Goal: Transaction & Acquisition: Obtain resource

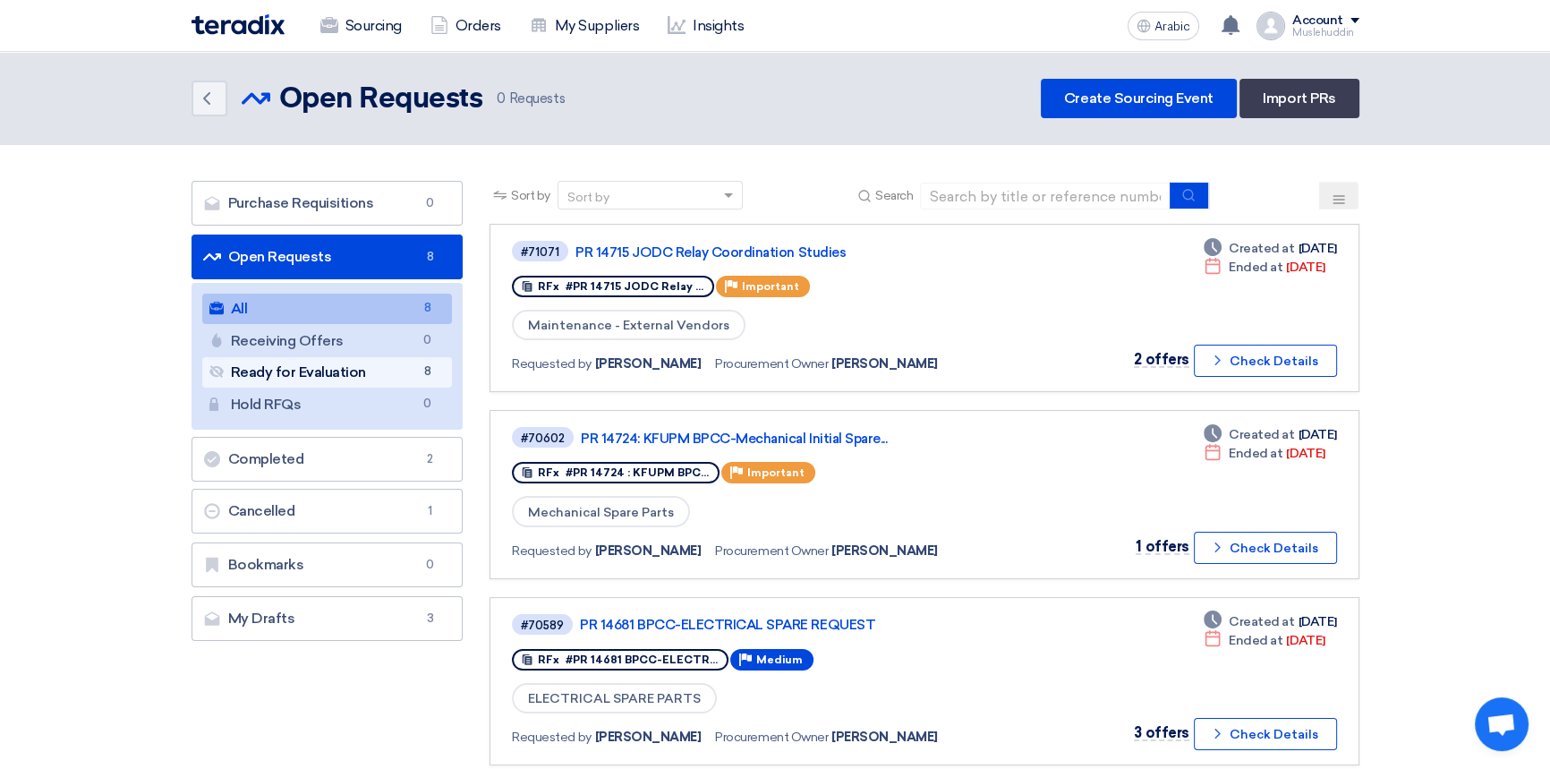
click at [298, 372] on font "Ready for Evaluation" at bounding box center [298, 371] width 135 height 17
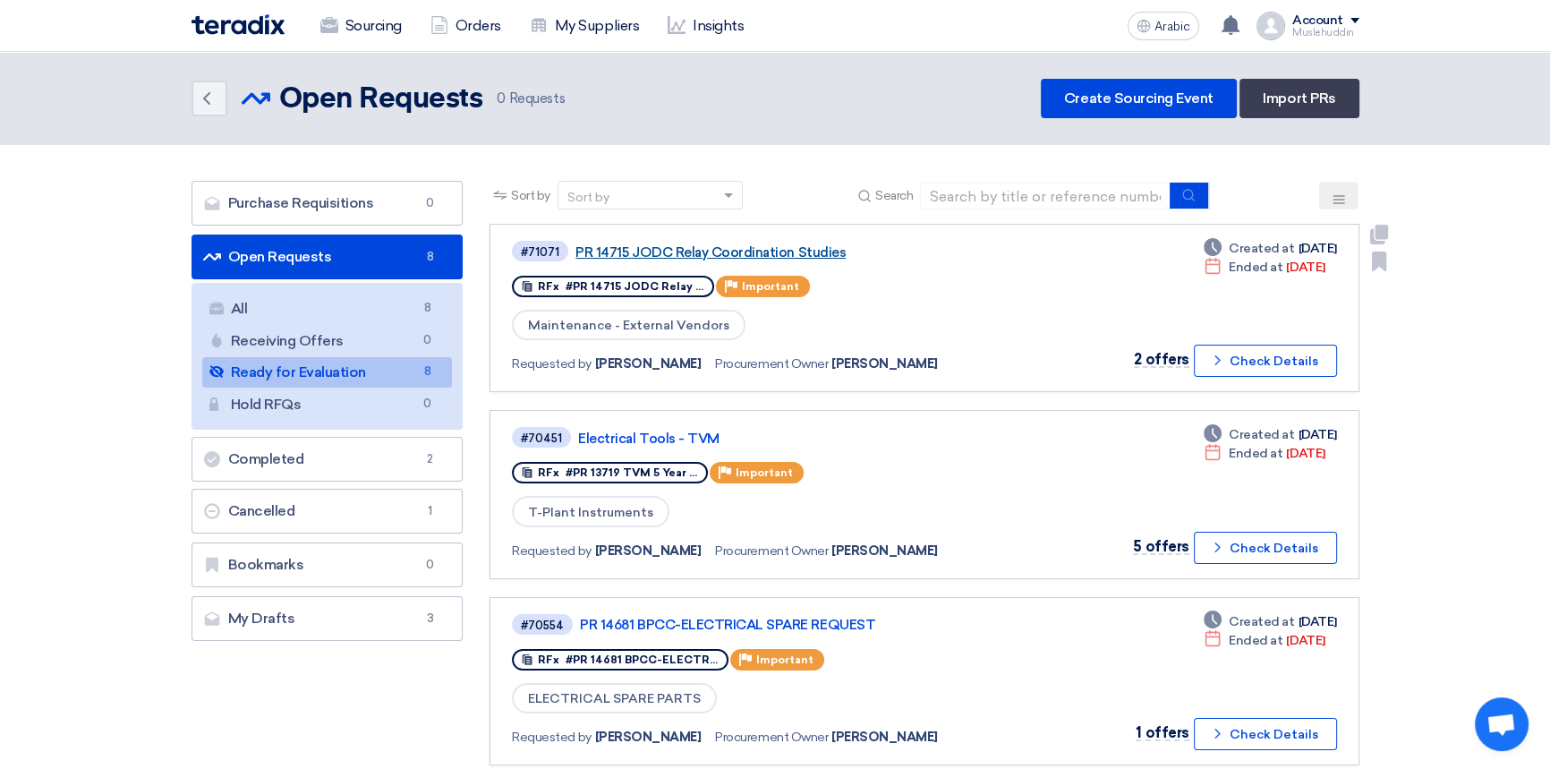
click at [621, 254] on font "PR 14715 JODC Relay Coordination Studies" at bounding box center [710, 252] width 270 height 16
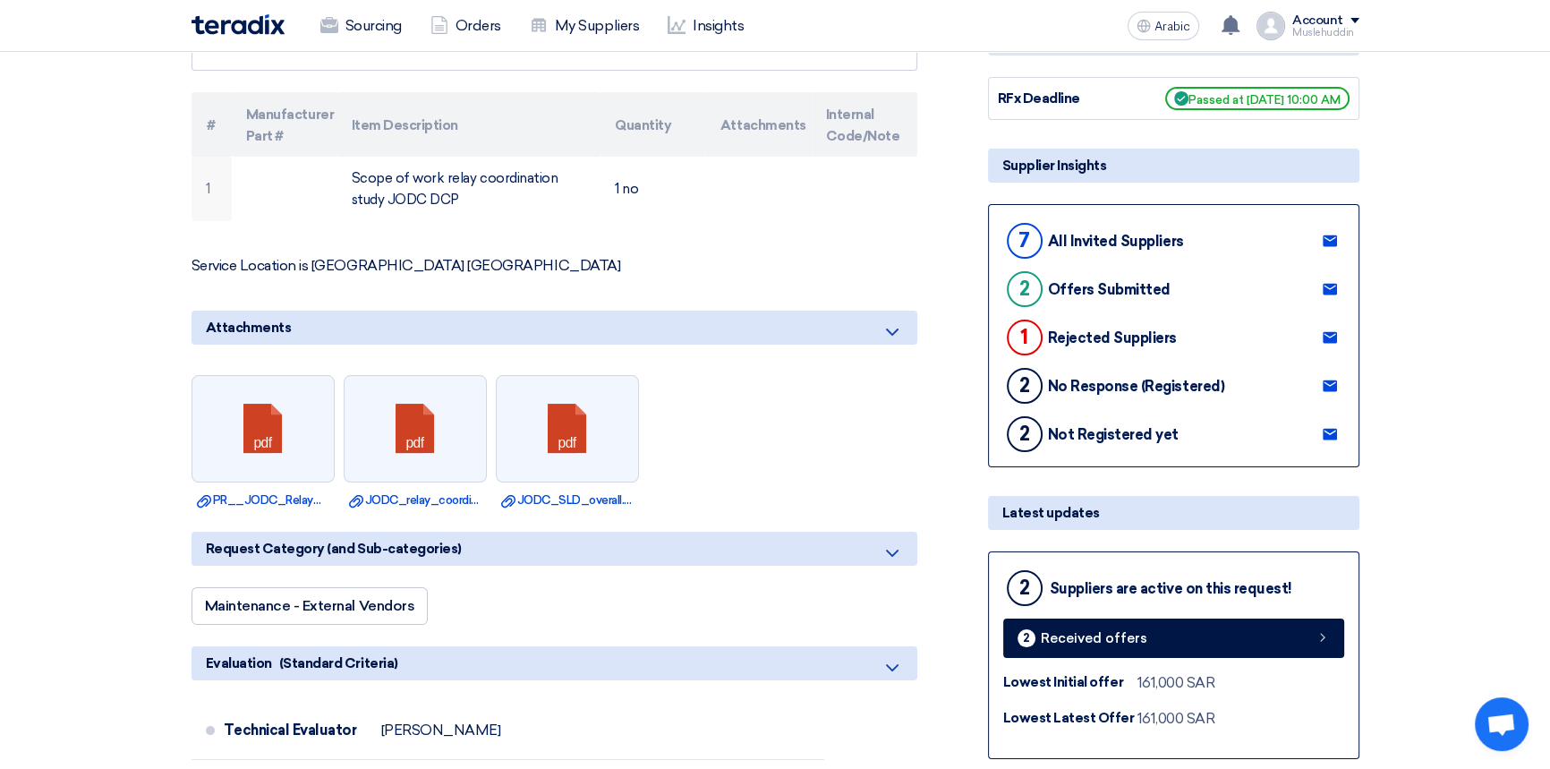
scroll to position [243, 0]
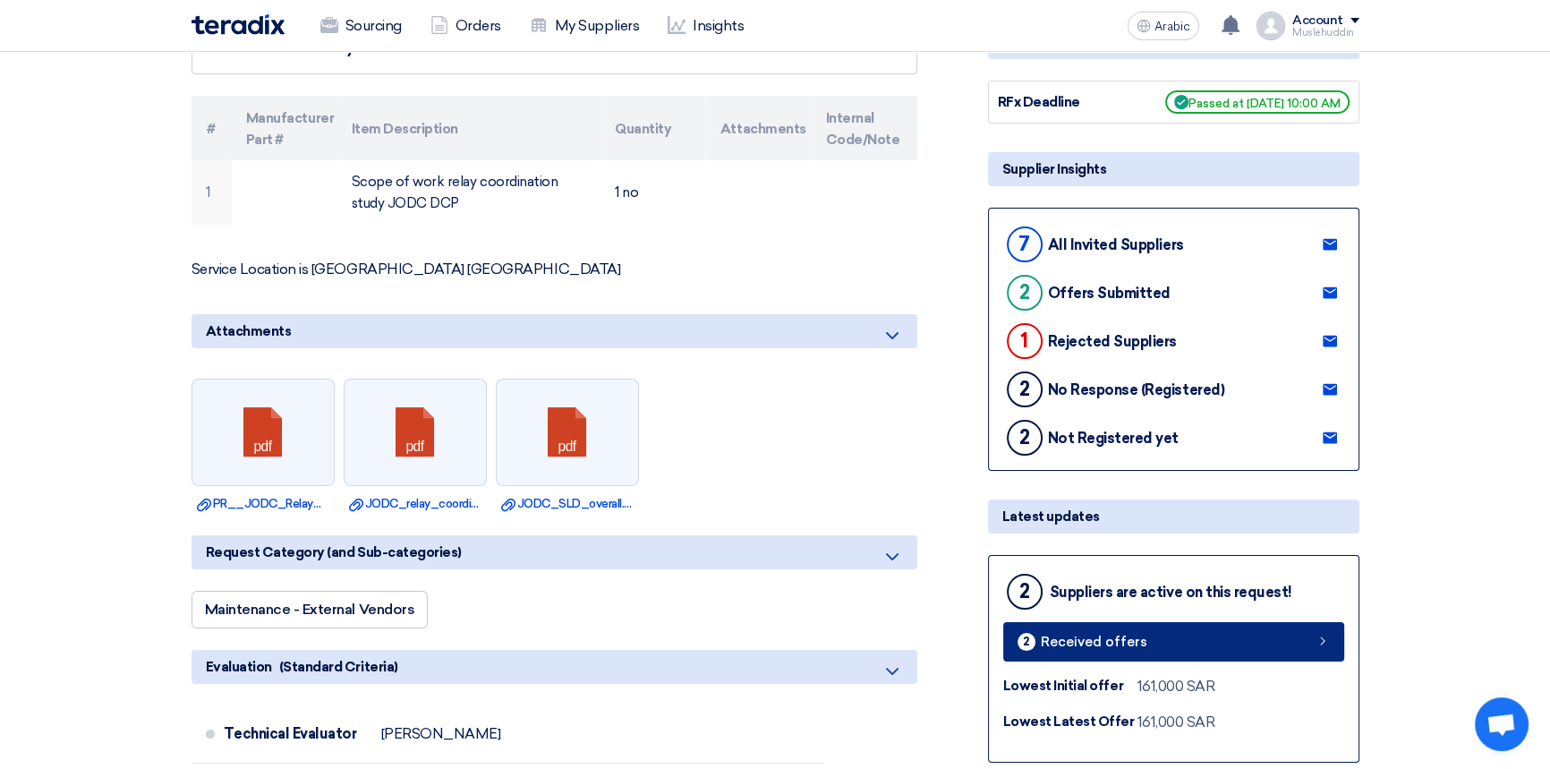
click at [1081, 643] on font "Received offers" at bounding box center [1094, 642] width 107 height 16
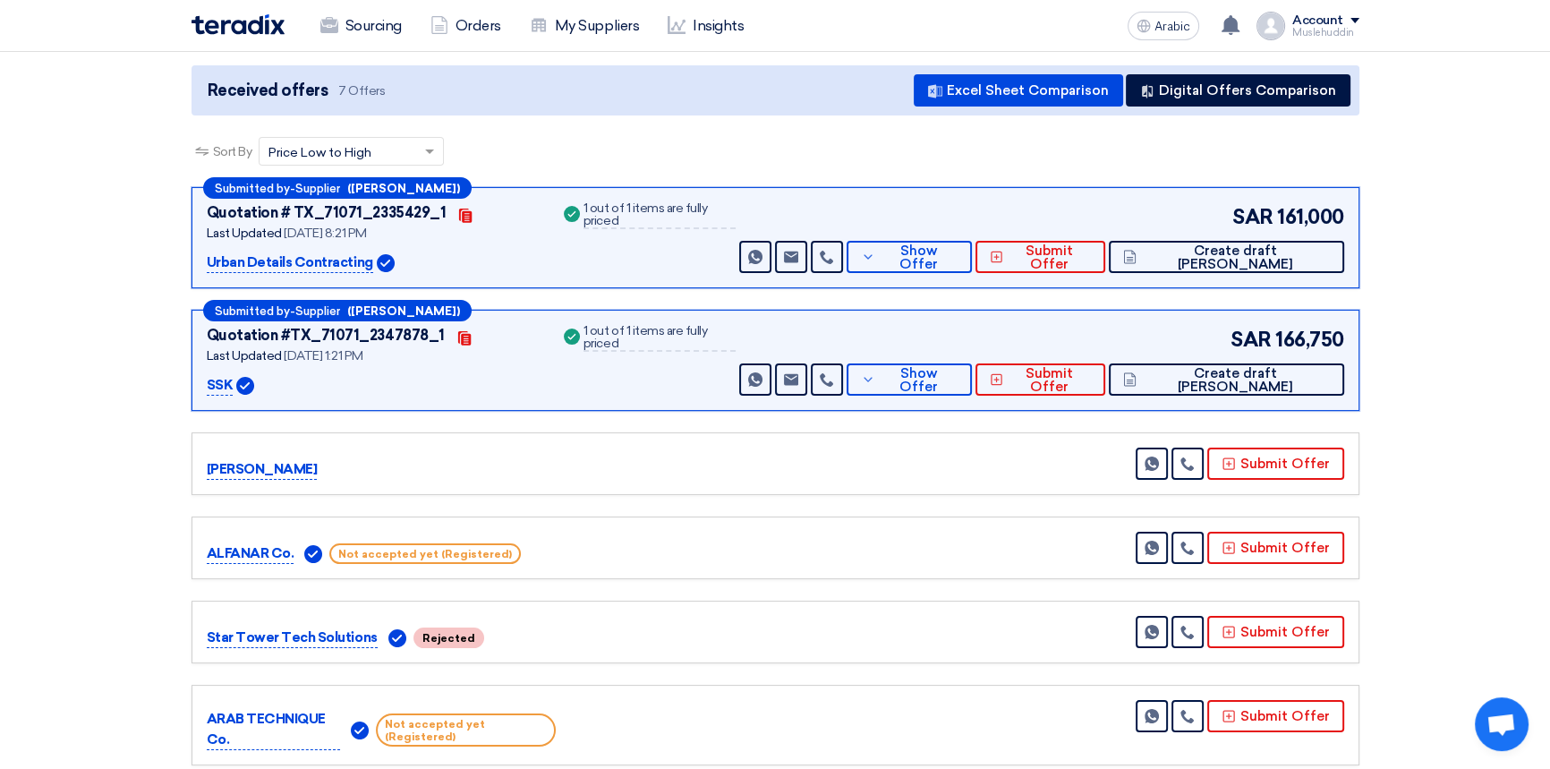
scroll to position [170, 0]
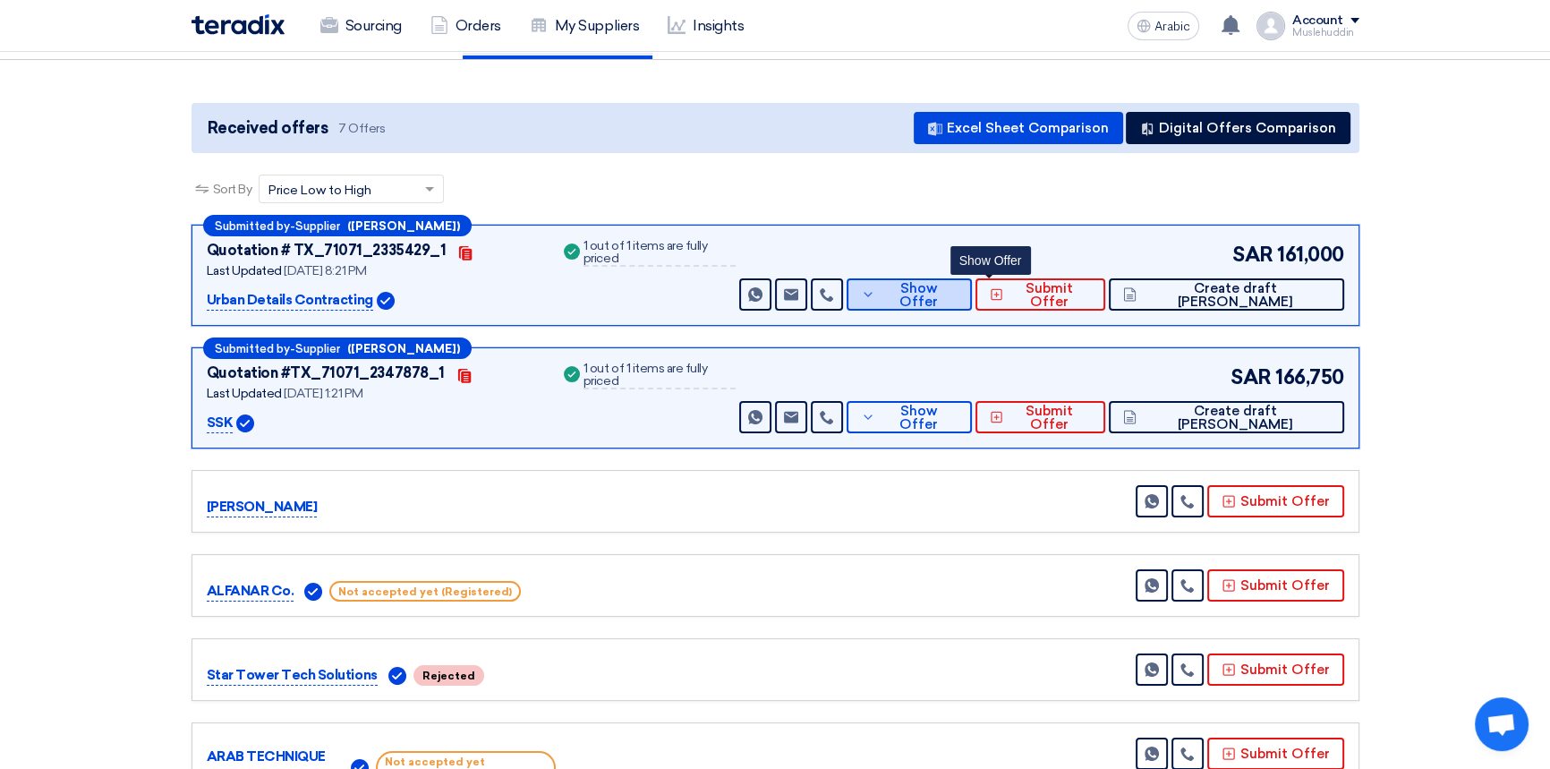
click at [972, 303] on button "Show Offer" at bounding box center [909, 294] width 125 height 32
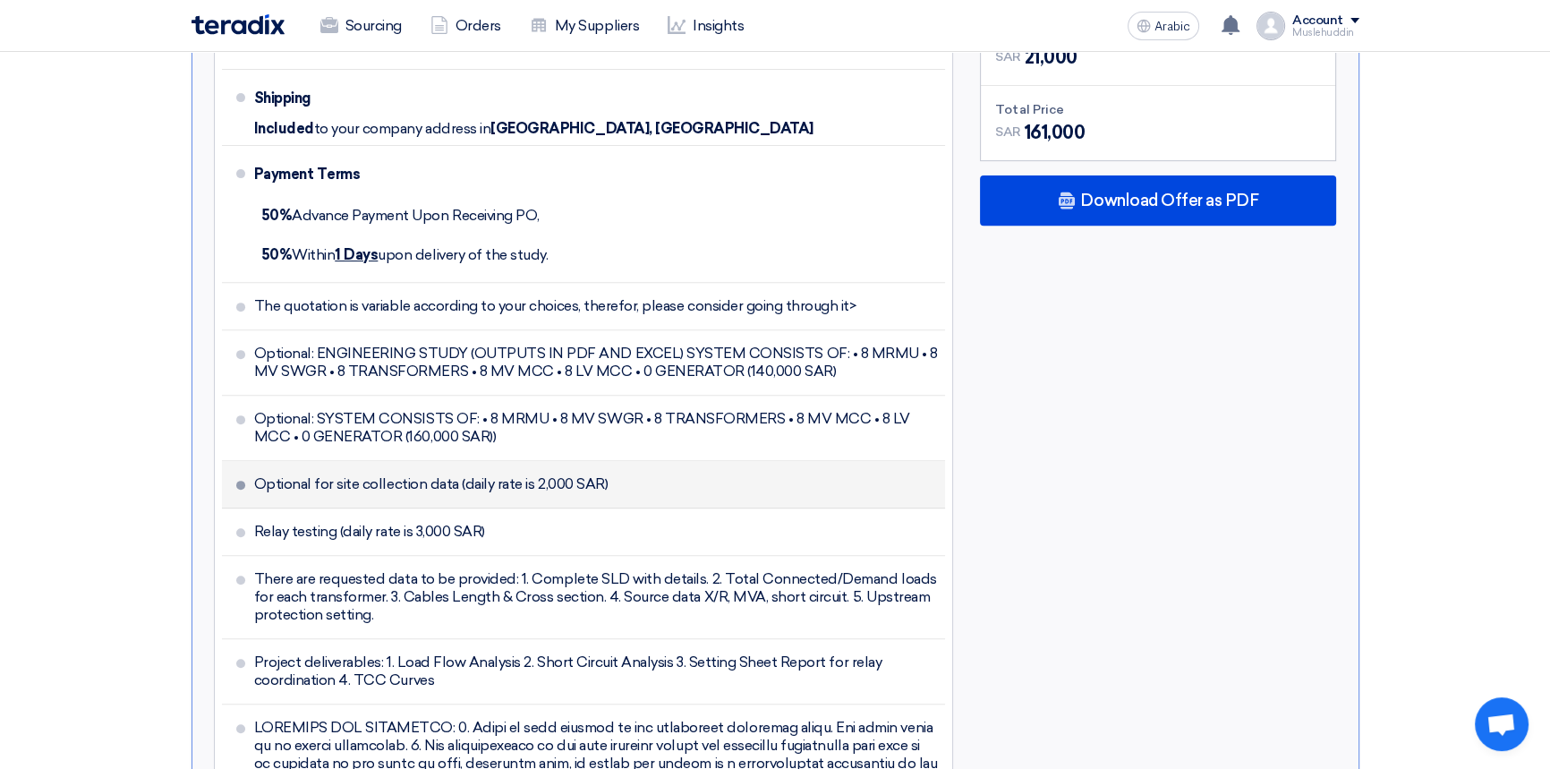
scroll to position [902, 0]
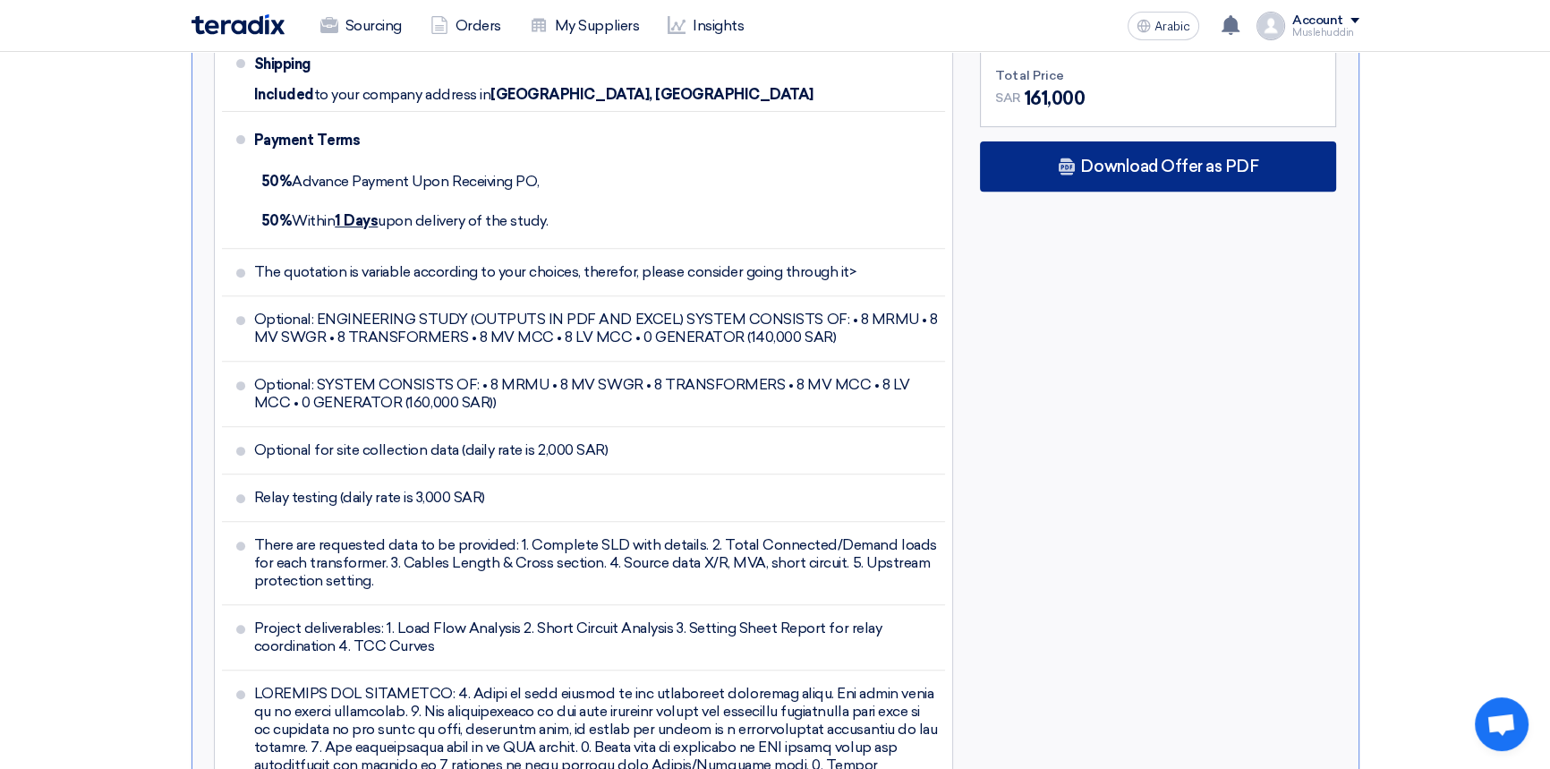
click at [1222, 159] on font "Download Offer as PDF" at bounding box center [1169, 167] width 178 height 20
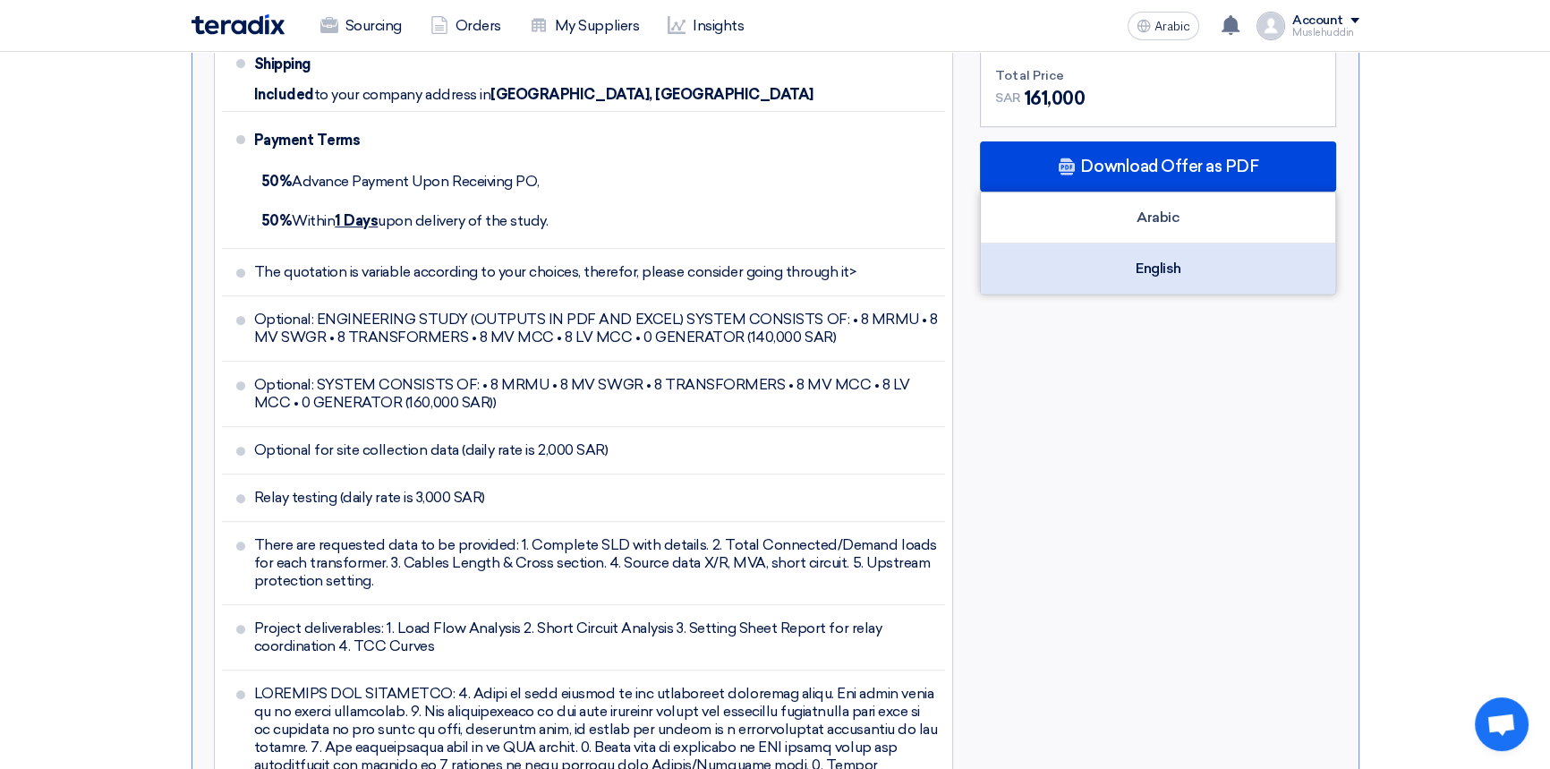
click at [1148, 261] on font "English" at bounding box center [1159, 268] width 46 height 17
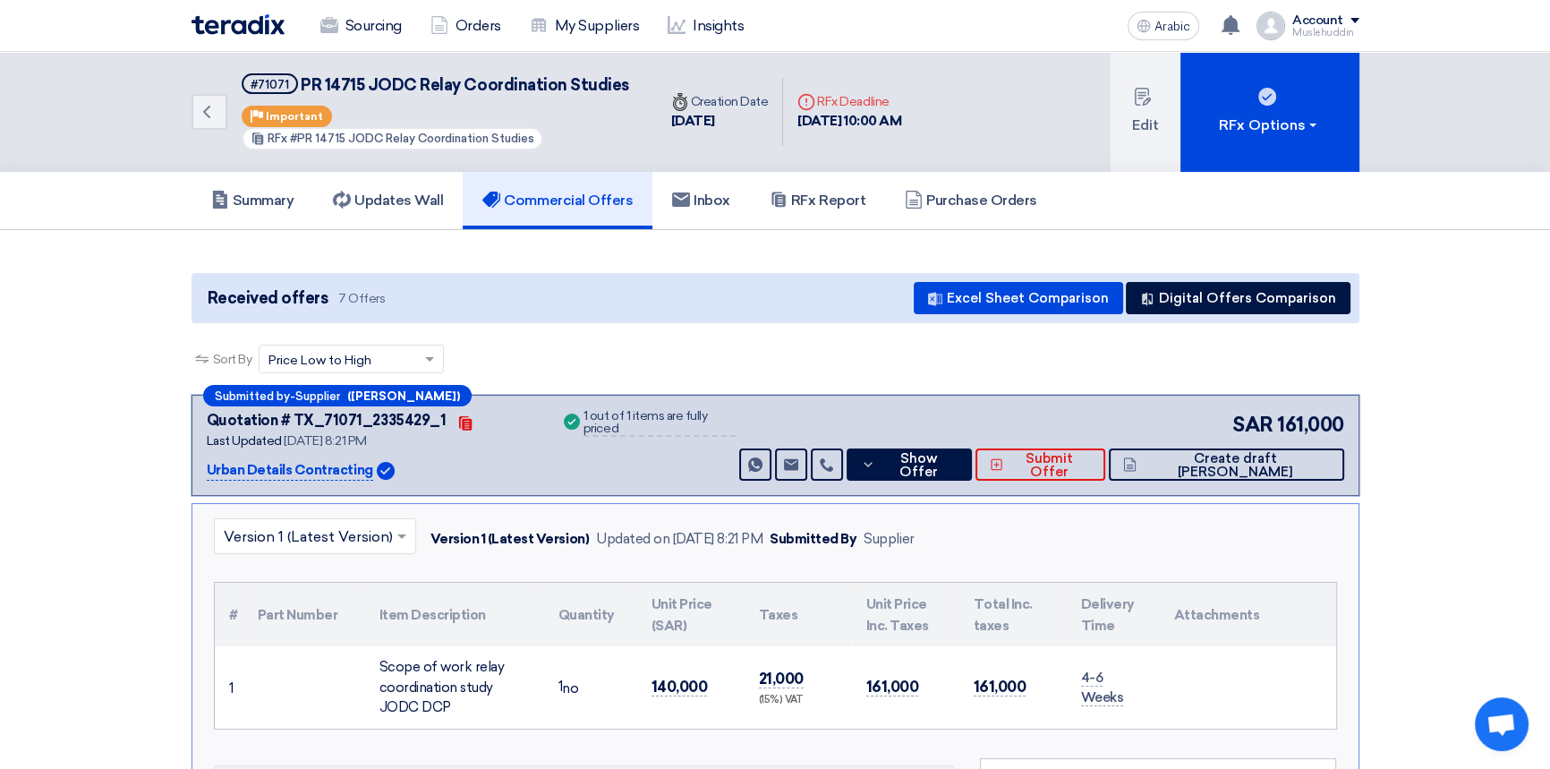
scroll to position [0, 0]
drag, startPoint x: 299, startPoint y: 85, endPoint x: 627, endPoint y: 81, distance: 328.5
click at [627, 81] on h5 "#71071 PR 14715 JODC Relay Coordination Studies" at bounding box center [439, 84] width 394 height 22
copy font "PR 14715 JODC Relay Coordination Studies"
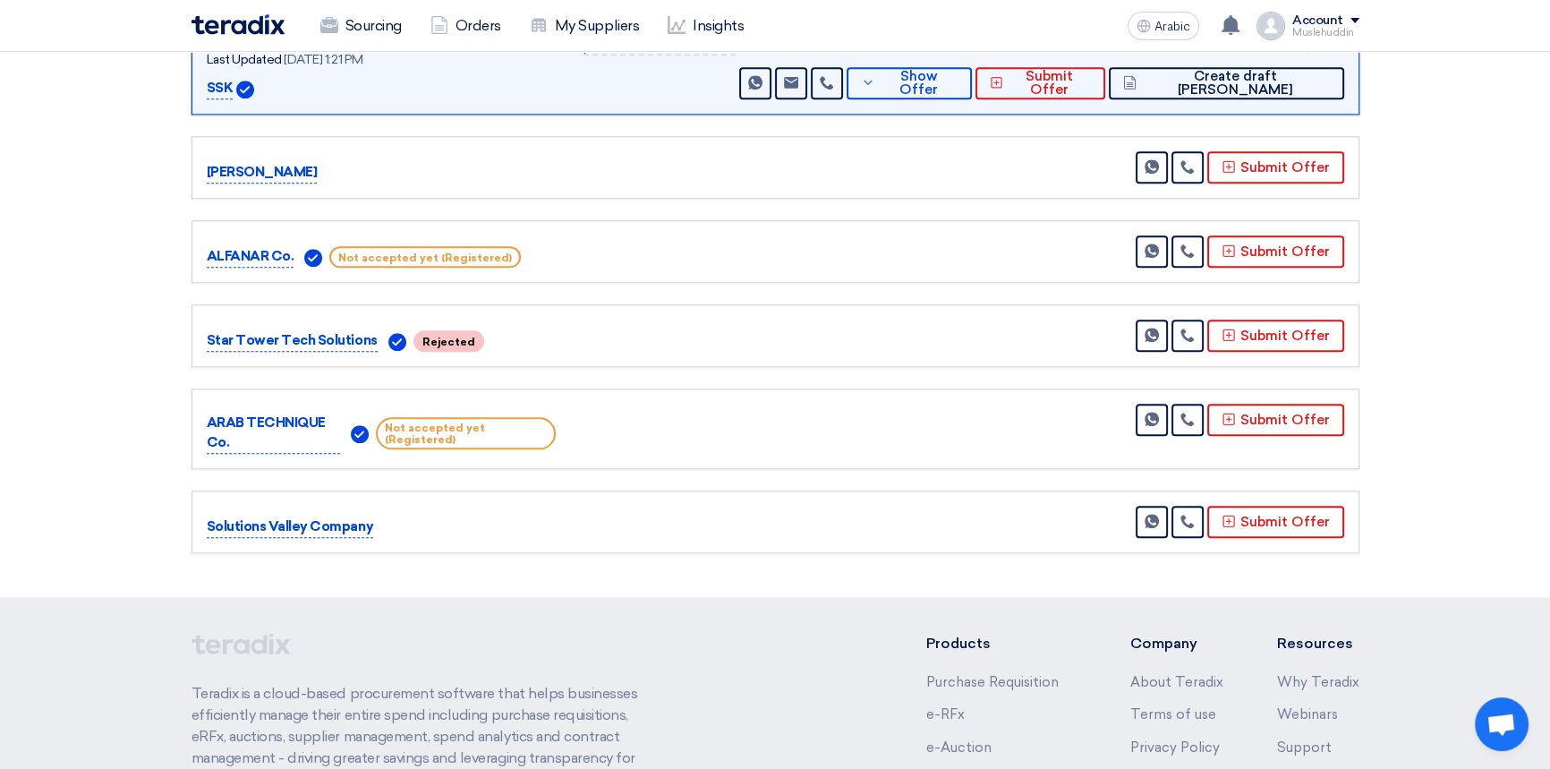
scroll to position [2421, 0]
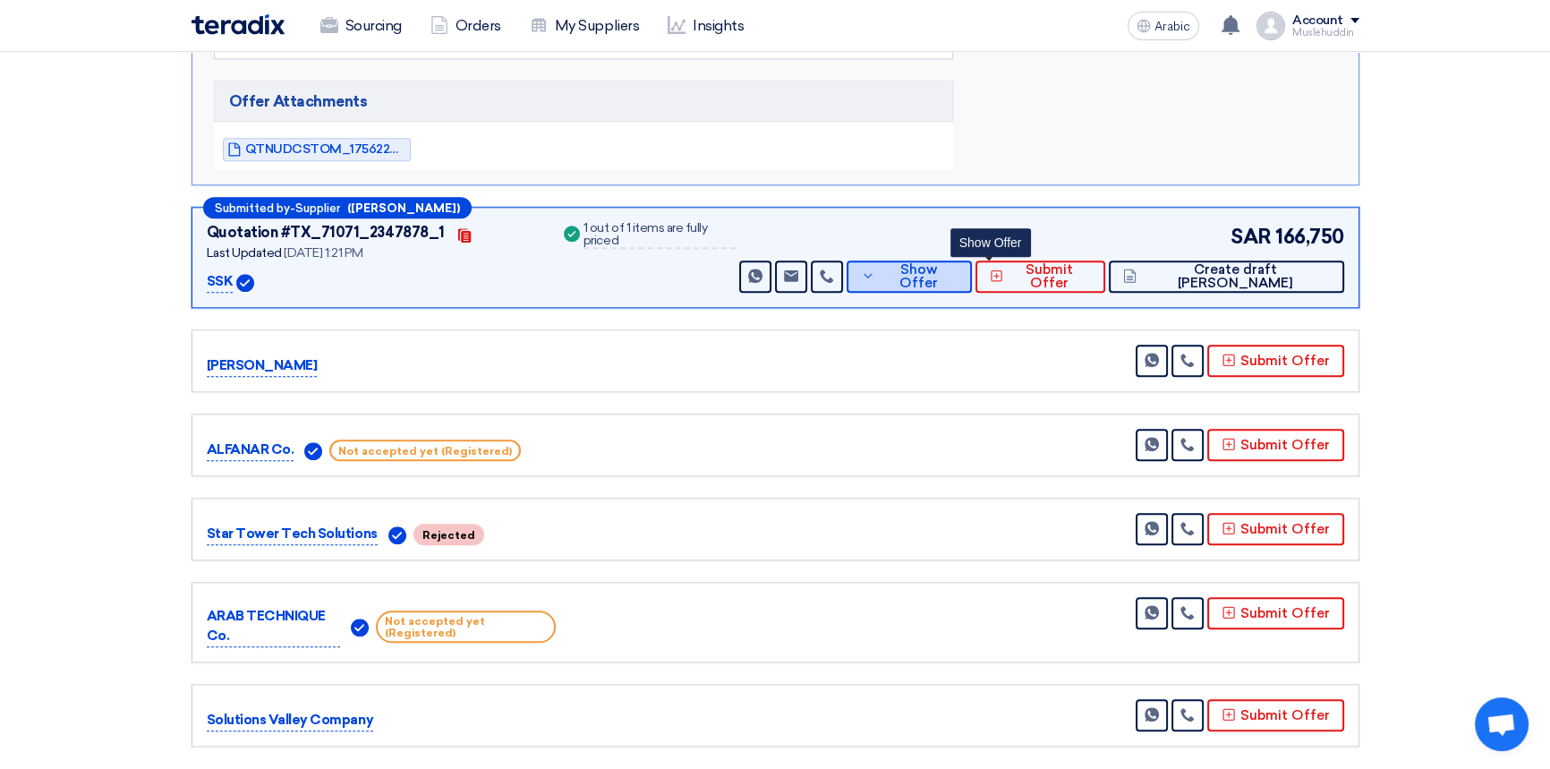
click at [938, 261] on font "Show Offer" at bounding box center [918, 276] width 38 height 30
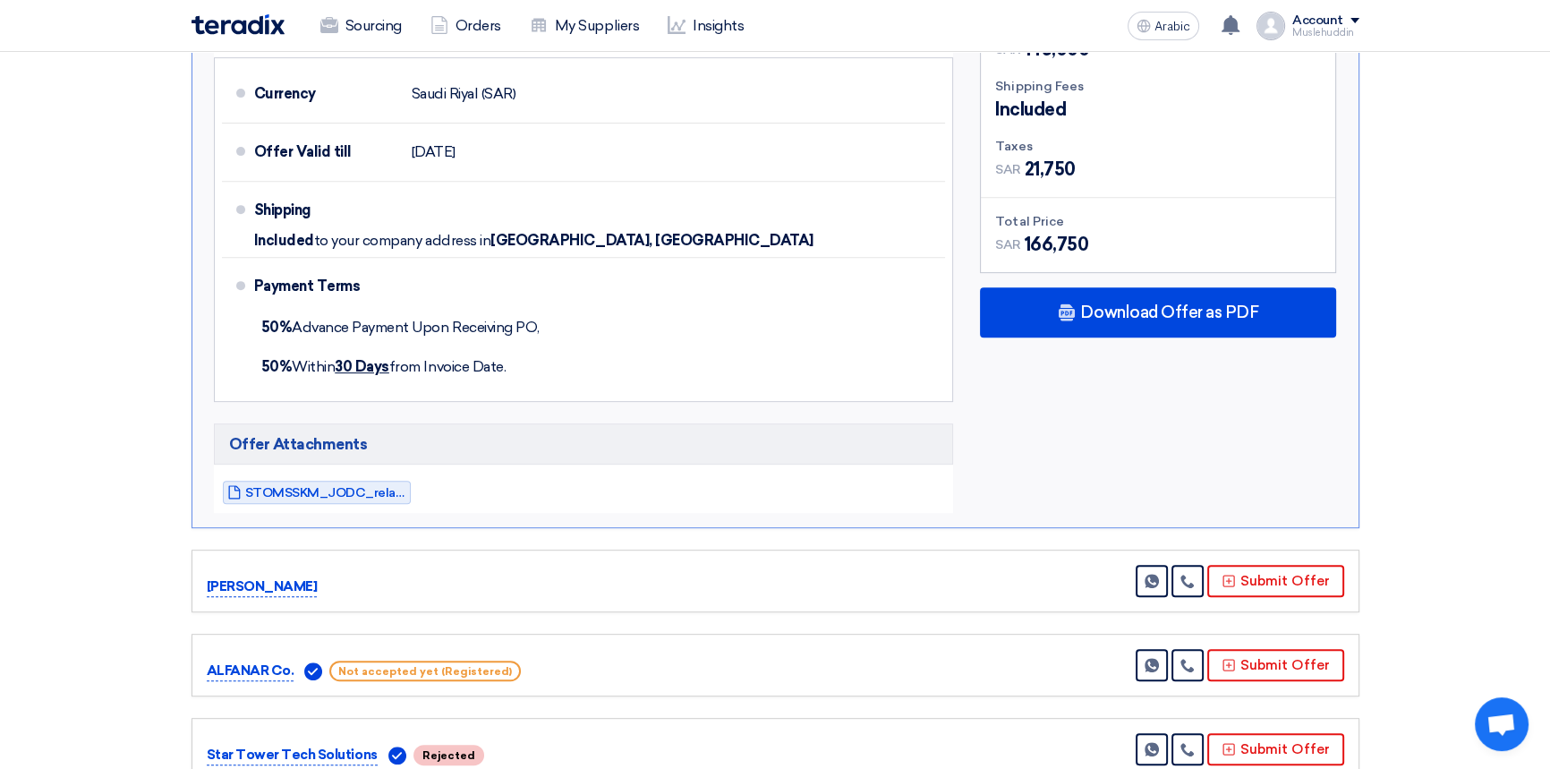
scroll to position [885, 0]
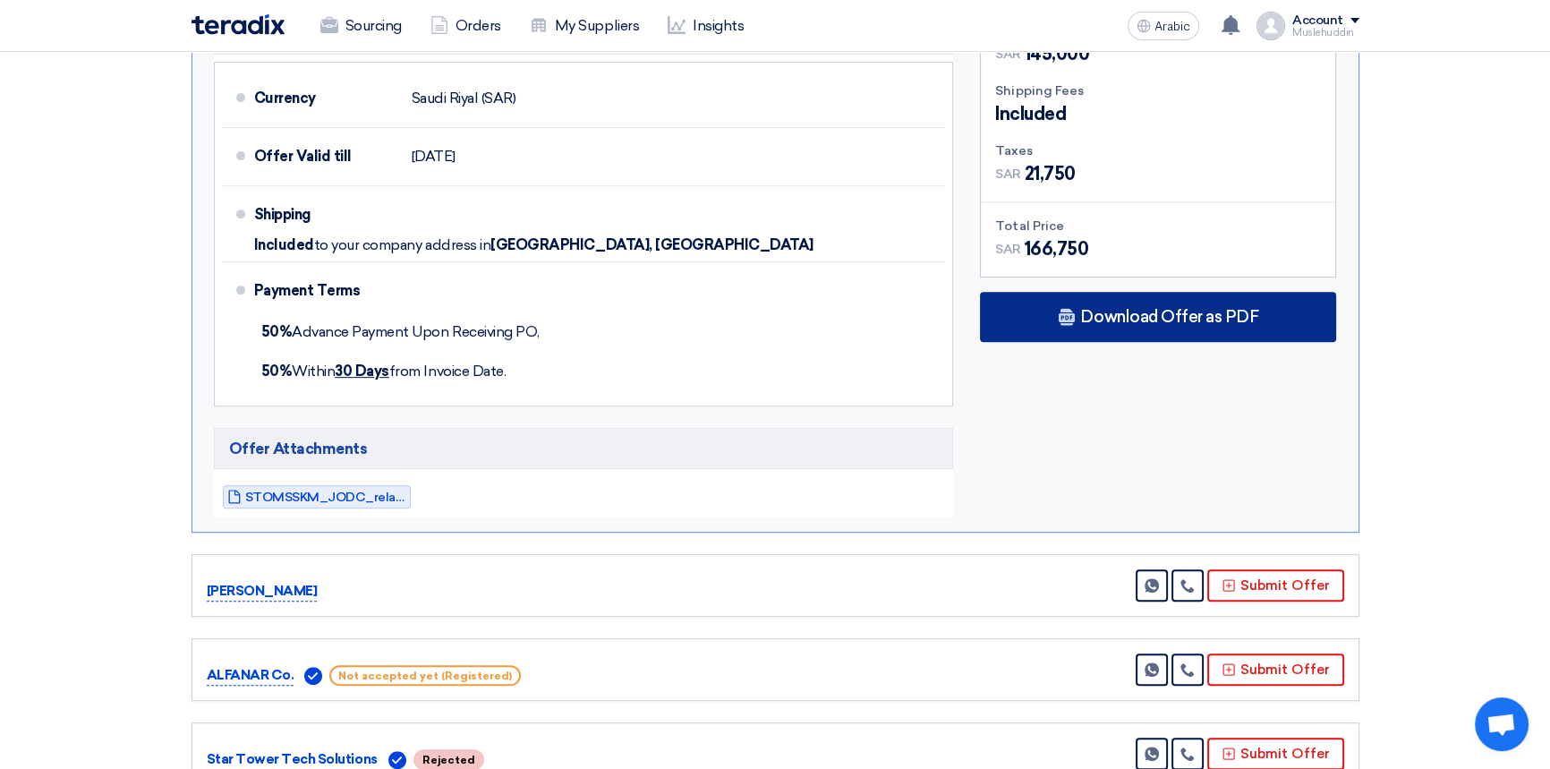
click at [1124, 313] on font "Download Offer as PDF" at bounding box center [1169, 317] width 178 height 20
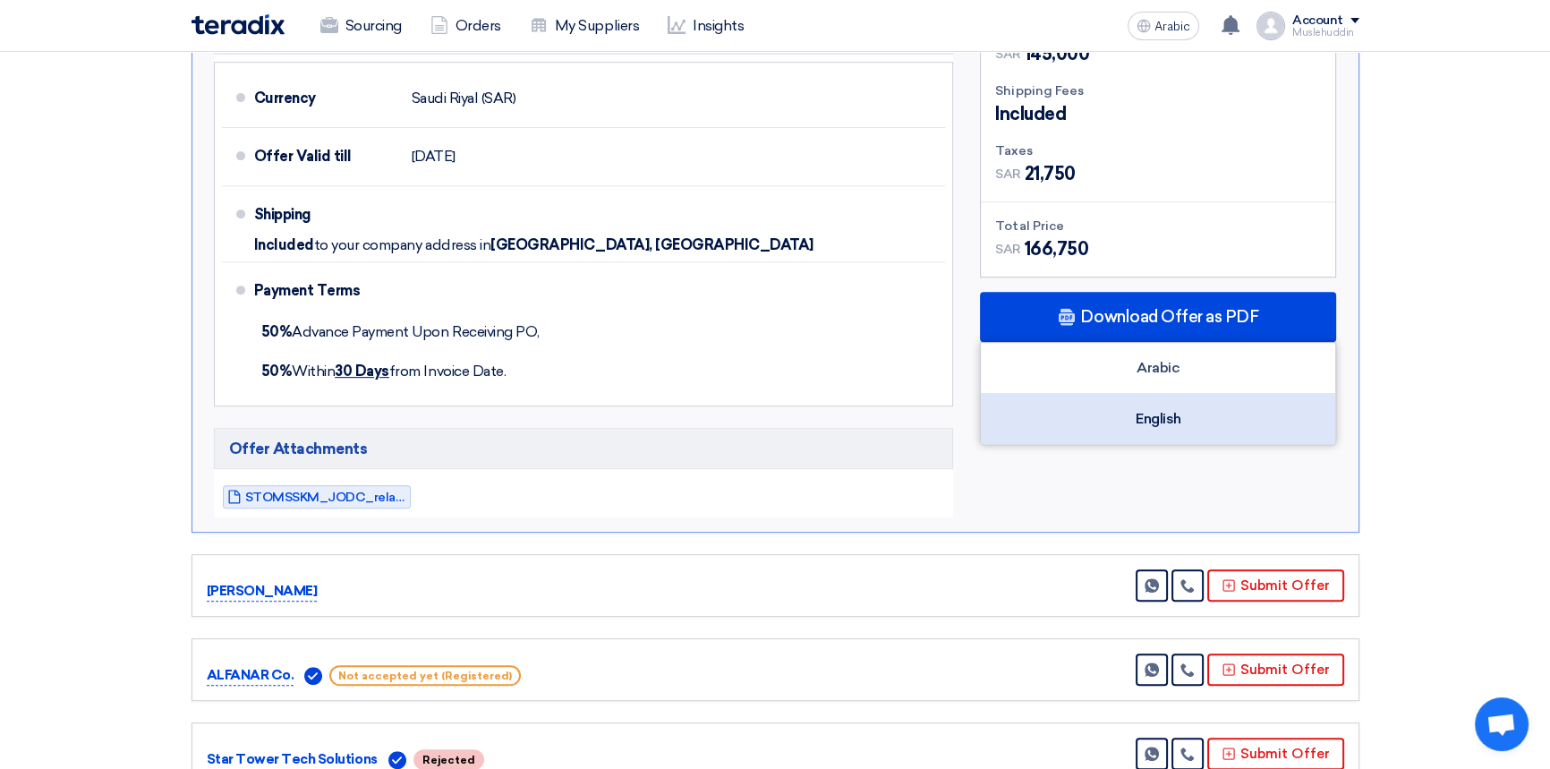
click at [1110, 418] on div "English" at bounding box center [1158, 419] width 354 height 50
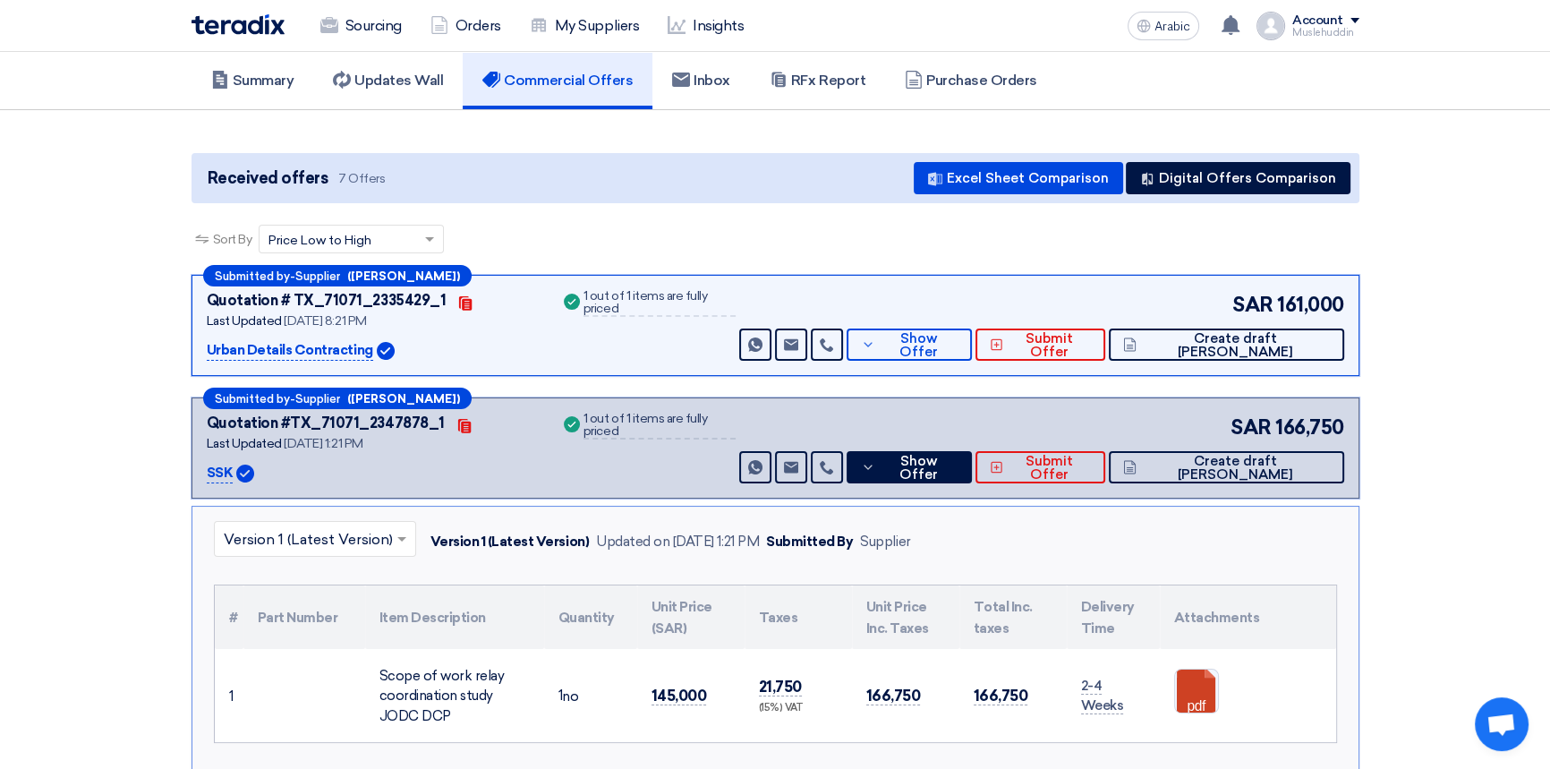
scroll to position [0, 0]
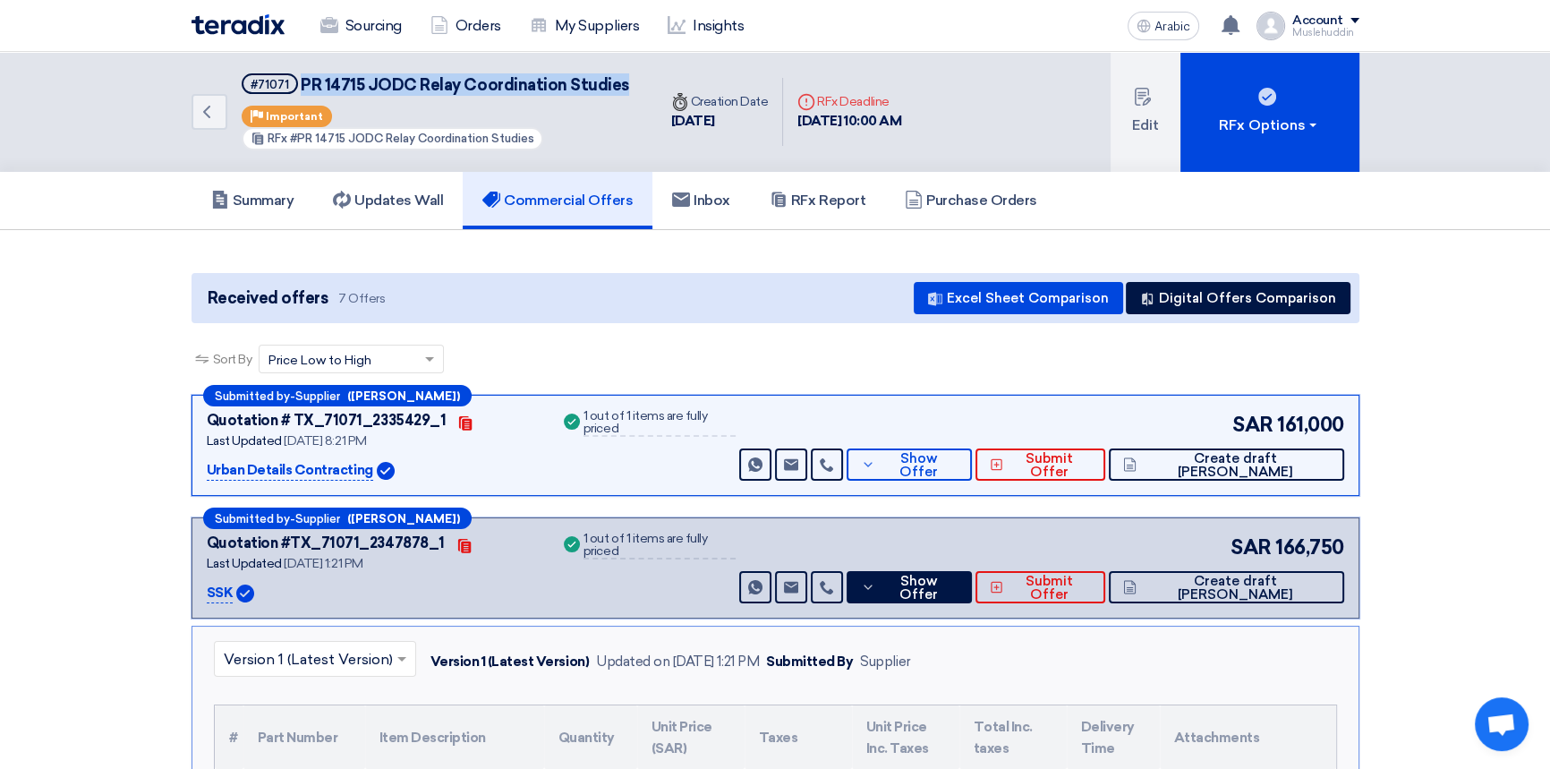
drag, startPoint x: 302, startPoint y: 79, endPoint x: 623, endPoint y: 81, distance: 321.3
click at [623, 81] on h5 "#71071 PR 14715 JODC Relay Coordination Studies" at bounding box center [439, 84] width 394 height 22
copy font "PR 14715 JODC Relay Coordination Studies"
